Goal: Navigation & Orientation: Find specific page/section

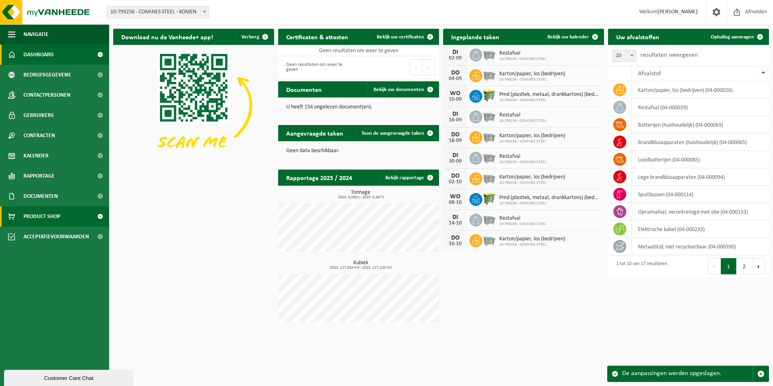
click at [63, 215] on link "Product Shop" at bounding box center [54, 216] width 109 height 20
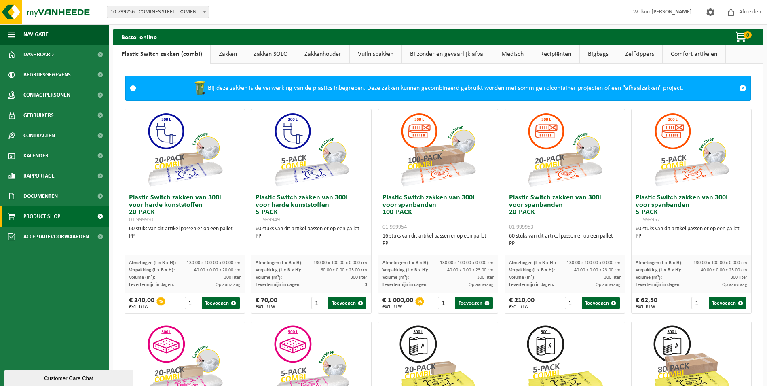
click at [367, 55] on link "Vuilnisbakken" at bounding box center [376, 54] width 52 height 19
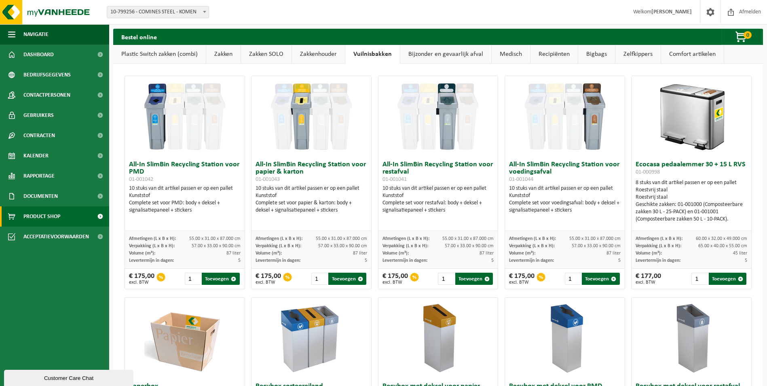
click at [444, 56] on link "Bijzonder en gevaarlijk afval" at bounding box center [445, 54] width 91 height 19
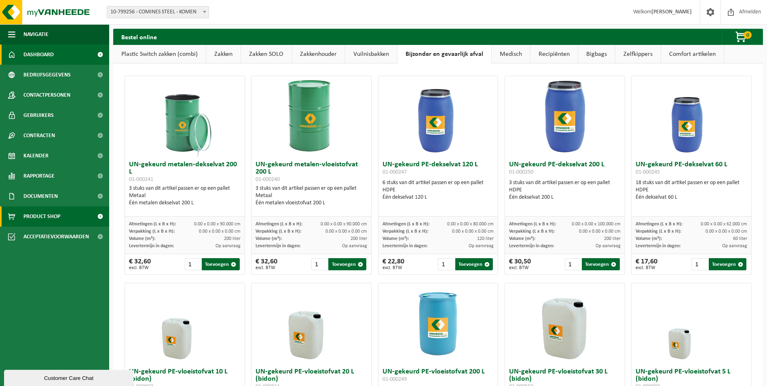
click at [63, 56] on link "Dashboard" at bounding box center [54, 54] width 109 height 20
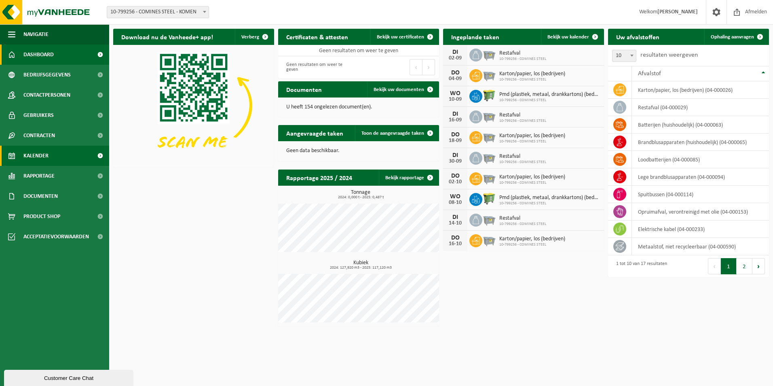
click at [102, 156] on span at bounding box center [100, 156] width 18 height 20
click at [44, 58] on span "Dashboard" at bounding box center [38, 54] width 30 height 20
